Goal: Information Seeking & Learning: Learn about a topic

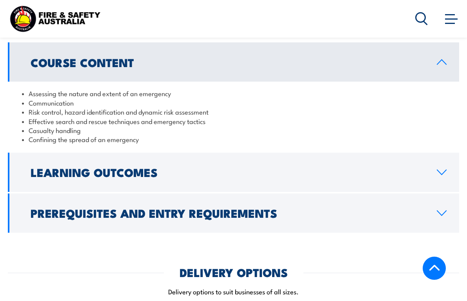
scroll to position [627, 0]
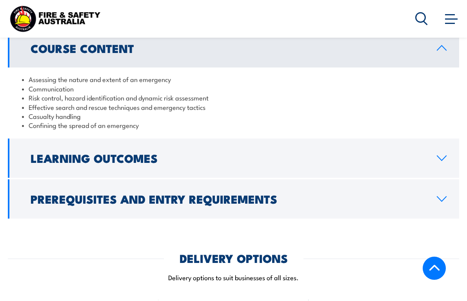
click at [440, 161] on icon at bounding box center [441, 158] width 11 height 6
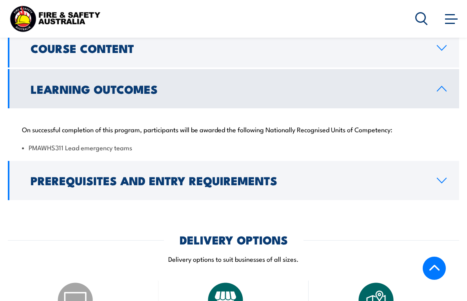
click at [439, 183] on icon at bounding box center [441, 180] width 11 height 6
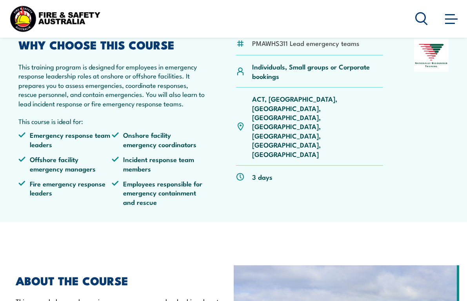
scroll to position [78, 0]
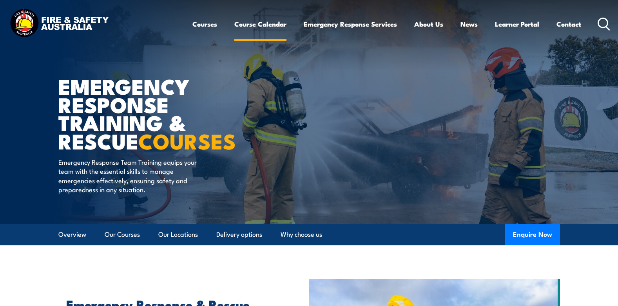
click at [258, 21] on link "Course Calendar" at bounding box center [260, 24] width 52 height 21
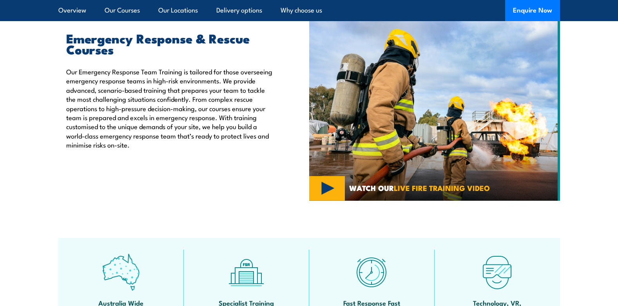
scroll to position [313, 0]
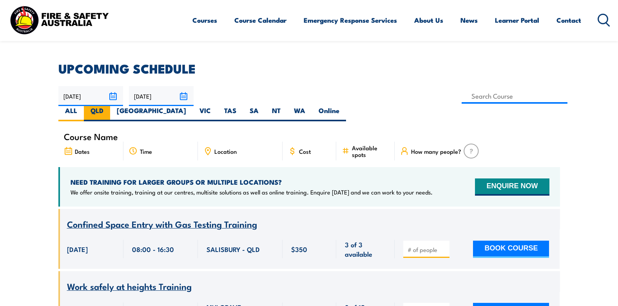
click at [110, 106] on label "QLD" at bounding box center [97, 113] width 26 height 15
click at [109, 106] on input "QLD" at bounding box center [105, 108] width 5 height 5
radio input "true"
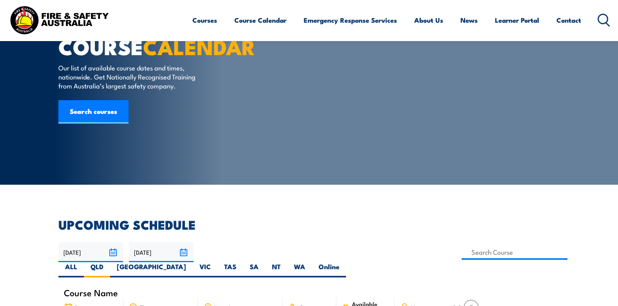
scroll to position [39, 0]
click at [185, 252] on input "22/11/2025" at bounding box center [161, 253] width 65 height 20
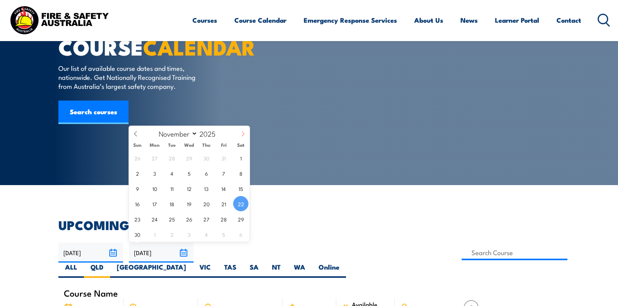
click at [242, 133] on icon at bounding box center [242, 133] width 5 height 5
select select "11"
click at [189, 219] on span "31" at bounding box center [188, 219] width 15 height 15
type input "[DATE]"
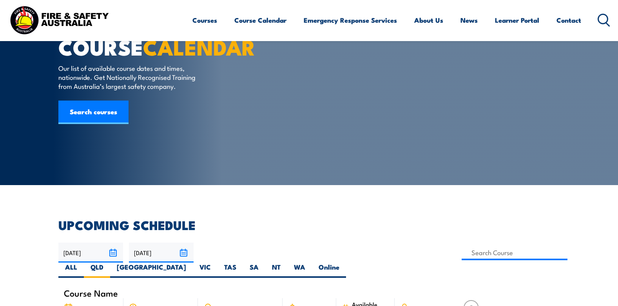
click at [283, 221] on h2 "UPCOMING SCHEDULE" at bounding box center [309, 224] width 502 height 11
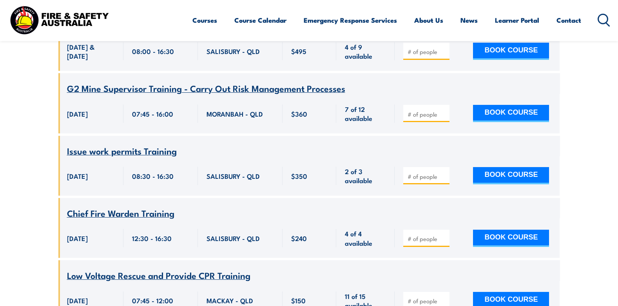
scroll to position [549, 0]
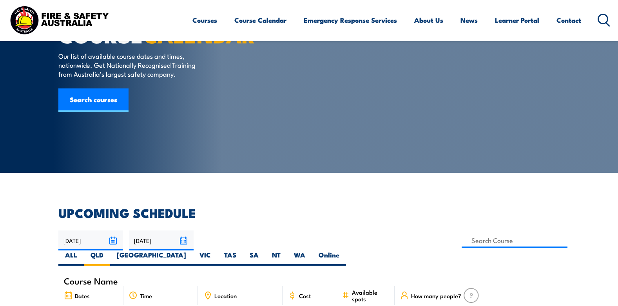
scroll to position [157, 0]
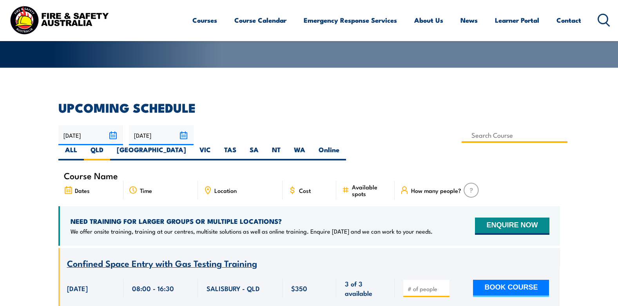
click at [462, 138] on input at bounding box center [515, 135] width 106 height 15
click at [462, 133] on input at bounding box center [515, 135] width 106 height 15
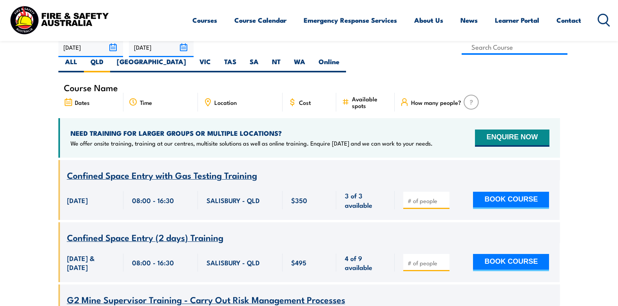
scroll to position [274, 0]
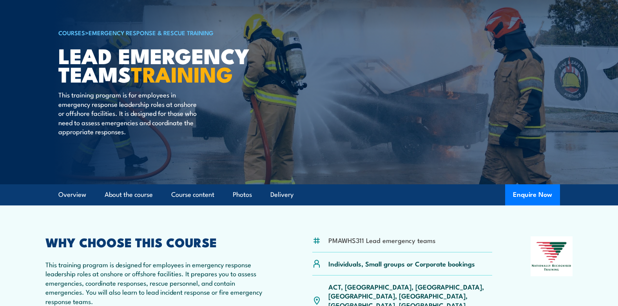
scroll to position [78, 0]
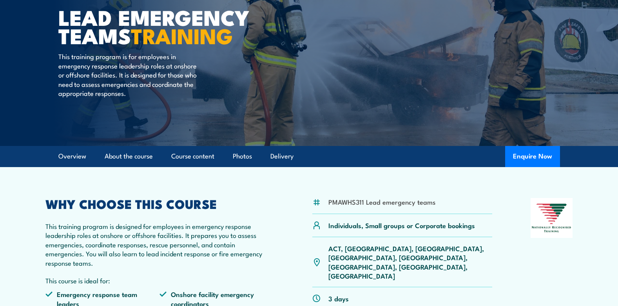
click at [369, 203] on li "PMAWHS311 Lead emergency teams" at bounding box center [381, 202] width 107 height 9
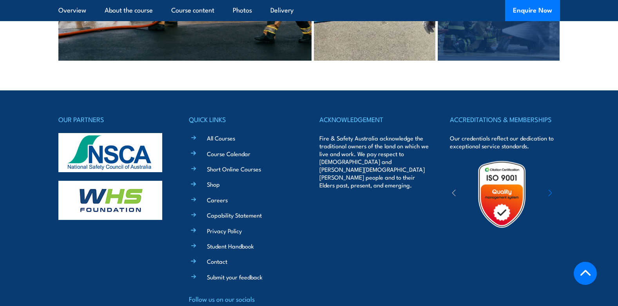
scroll to position [1724, 0]
